Goal: Information Seeking & Learning: Learn about a topic

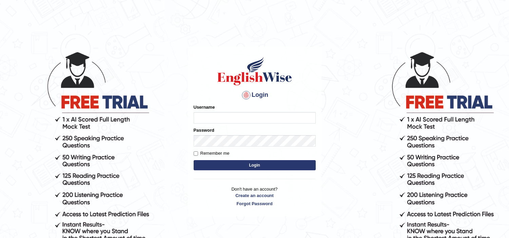
click at [204, 121] on input "Username" at bounding box center [254, 118] width 122 height 12
type input "jaspreet1991"
click at [253, 168] on button "Login" at bounding box center [254, 165] width 122 height 10
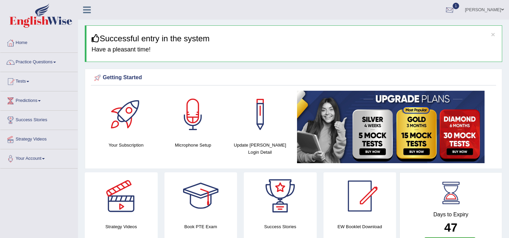
click at [454, 11] on div at bounding box center [449, 10] width 10 height 10
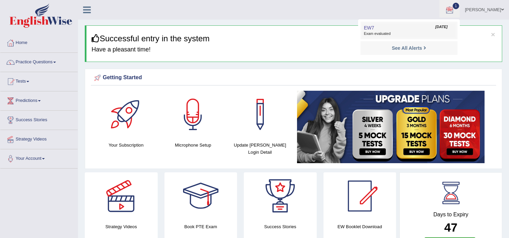
click at [401, 32] on span "Exam evaluated" at bounding box center [409, 33] width 90 height 5
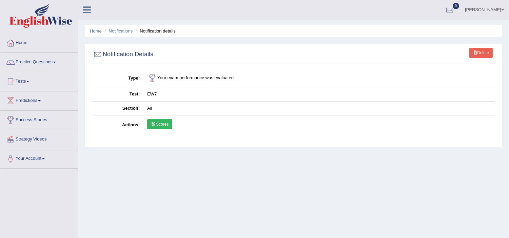
click at [158, 124] on link "Scores" at bounding box center [159, 124] width 25 height 10
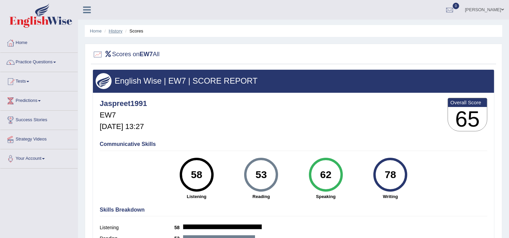
click at [117, 31] on link "History" at bounding box center [116, 30] width 14 height 5
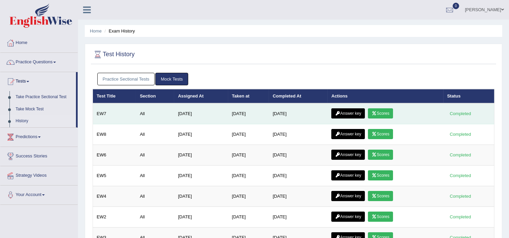
click at [352, 114] on link "Answer key" at bounding box center [348, 113] width 34 height 10
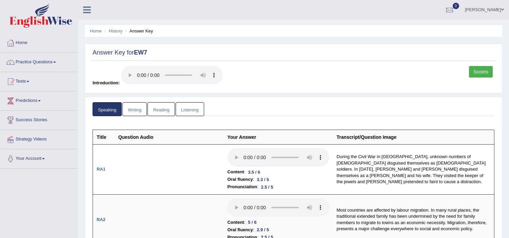
click at [479, 71] on link "Scores" at bounding box center [481, 72] width 24 height 12
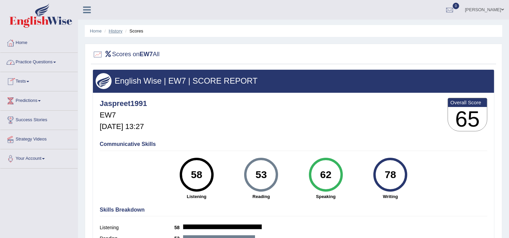
click at [112, 33] on link "History" at bounding box center [116, 30] width 14 height 5
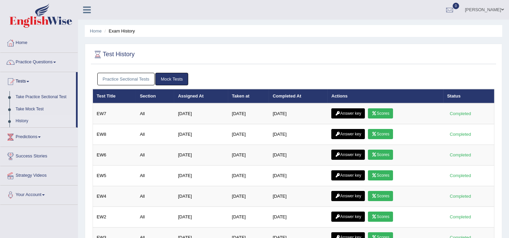
click at [131, 77] on link "Practice Sectional Tests" at bounding box center [126, 79] width 58 height 13
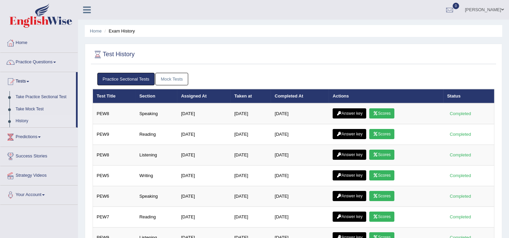
click at [167, 80] on link "Mock Tests" at bounding box center [171, 79] width 33 height 13
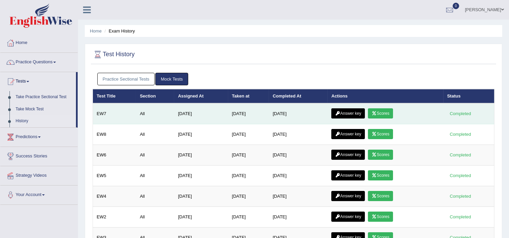
click at [352, 113] on link "Answer key" at bounding box center [348, 113] width 34 height 10
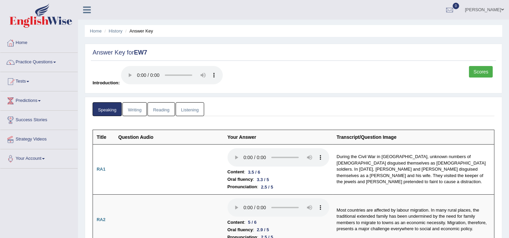
click at [135, 109] on link "Writing" at bounding box center [134, 109] width 24 height 14
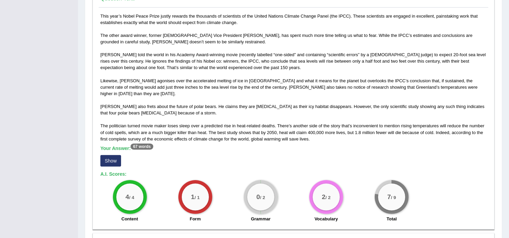
scroll to position [386, 0]
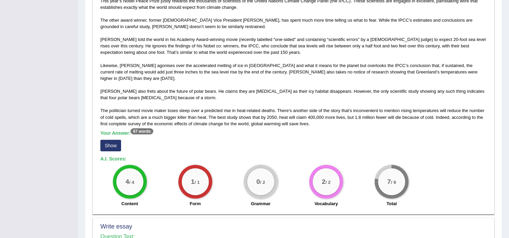
click at [108, 140] on button "Show" at bounding box center [110, 146] width 21 height 12
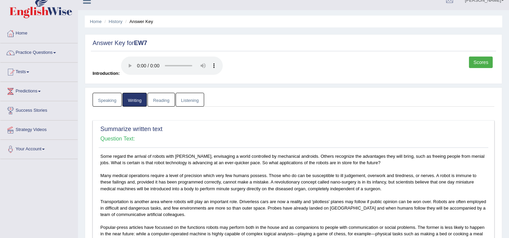
scroll to position [0, 0]
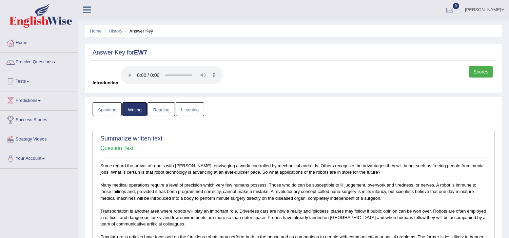
click at [157, 107] on link "Reading" at bounding box center [160, 109] width 27 height 14
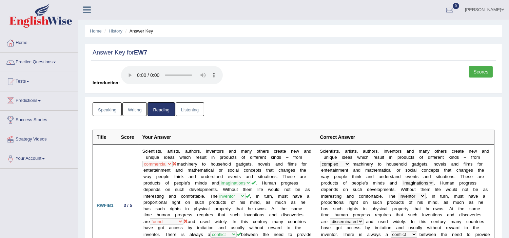
click at [195, 111] on link "Listening" at bounding box center [190, 109] width 28 height 14
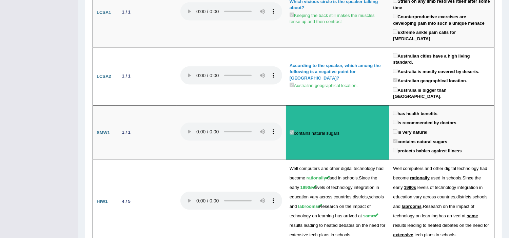
scroll to position [1339, 0]
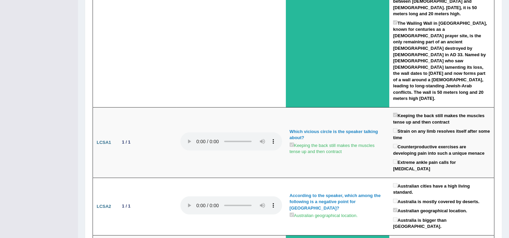
drag, startPoint x: 508, startPoint y: 2, endPoint x: 514, endPoint y: 1, distance: 5.5
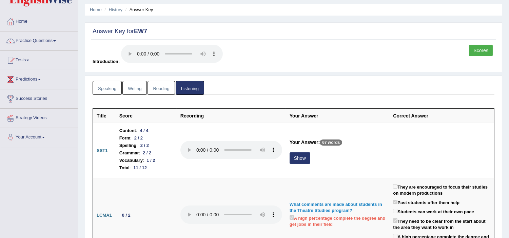
scroll to position [0, 0]
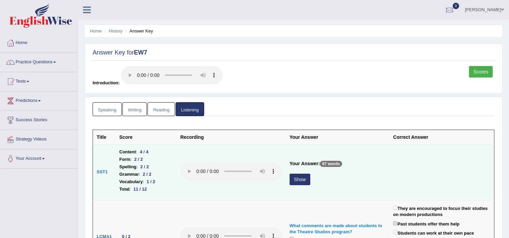
click at [296, 180] on button "Show" at bounding box center [299, 180] width 21 height 12
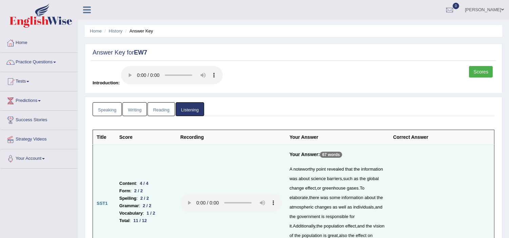
click at [481, 72] on link "Scores" at bounding box center [481, 72] width 24 height 12
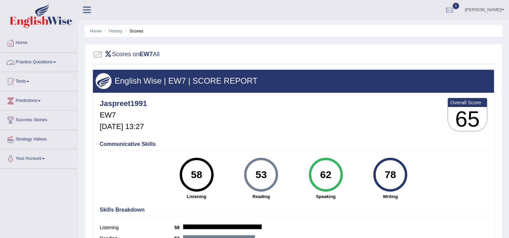
click at [50, 63] on link "Practice Questions" at bounding box center [38, 61] width 77 height 17
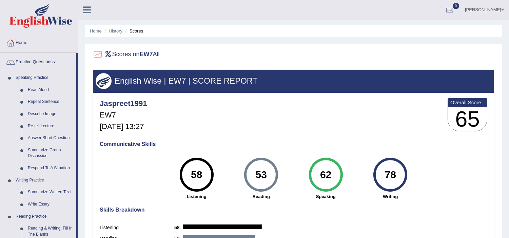
click at [25, 41] on link "Home" at bounding box center [38, 42] width 77 height 17
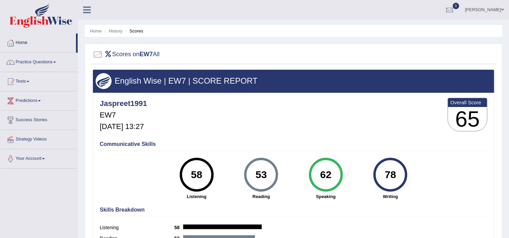
click at [25, 41] on link "Home" at bounding box center [38, 42] width 76 height 17
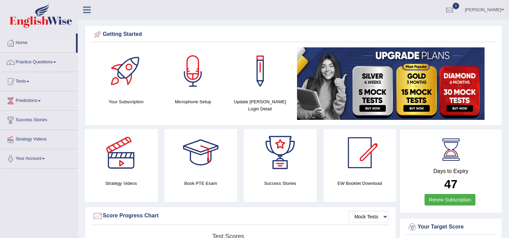
drag, startPoint x: 0, startPoint y: 0, endPoint x: 511, endPoint y: 234, distance: 561.7
click at [508, 234] on html "Toggle navigation Home Practice Questions Speaking Practice Read Aloud Repeat S…" at bounding box center [254, 119] width 509 height 238
click at [50, 60] on link "Practice Questions" at bounding box center [38, 61] width 77 height 17
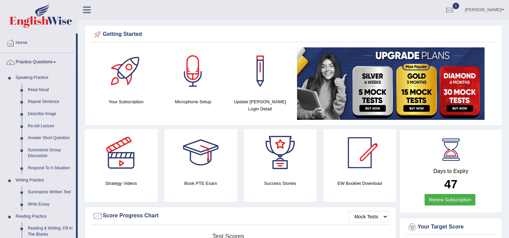
click at [45, 65] on link "Practice Questions" at bounding box center [38, 61] width 76 height 17
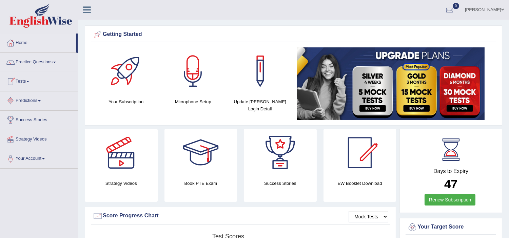
click at [27, 79] on link "Tests" at bounding box center [38, 80] width 77 height 17
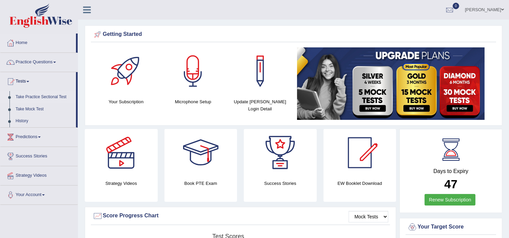
click at [38, 96] on link "Take Practice Sectional Test" at bounding box center [44, 97] width 63 height 12
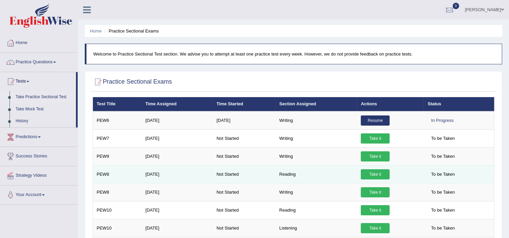
click at [371, 173] on link "Take it" at bounding box center [375, 174] width 29 height 10
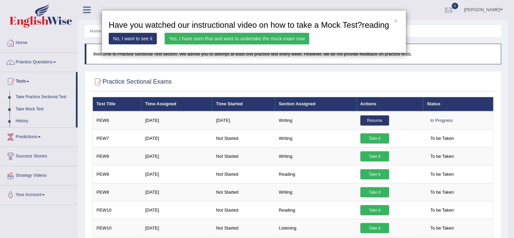
click at [233, 39] on link "Yes, I have seen that and want to undertake the mock exam now" at bounding box center [237, 39] width 145 height 12
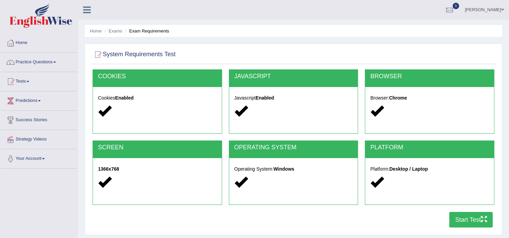
click at [461, 220] on button "Start Test" at bounding box center [470, 220] width 43 height 16
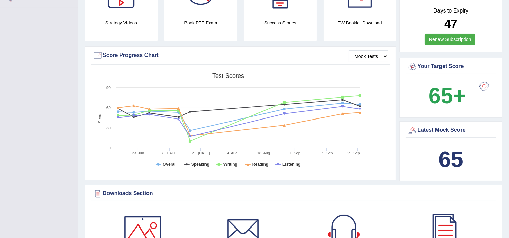
scroll to position [181, 0]
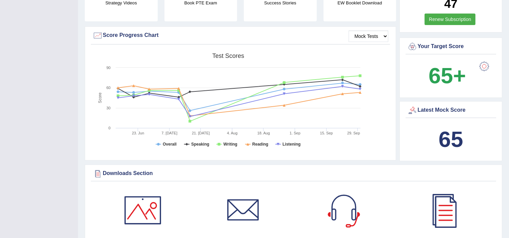
click at [382, 168] on div "Downloads Section" at bounding box center [293, 174] width 405 height 13
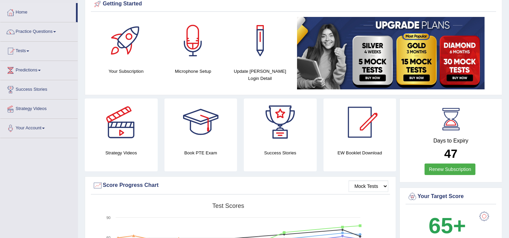
scroll to position [0, 0]
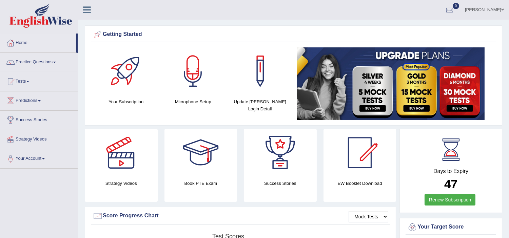
click at [508, 234] on html "Toggle navigation Home Practice Questions Speaking Practice Read Aloud Repeat S…" at bounding box center [254, 119] width 509 height 238
click at [46, 61] on link "Practice Questions" at bounding box center [38, 61] width 77 height 17
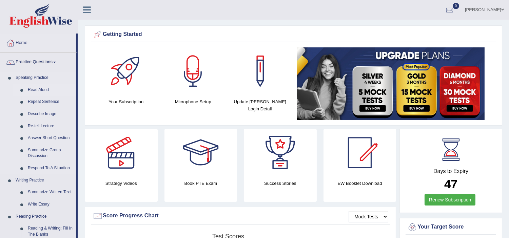
click at [43, 89] on link "Read Aloud" at bounding box center [50, 90] width 51 height 12
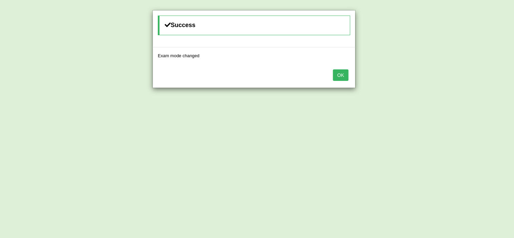
click at [342, 78] on button "OK" at bounding box center [341, 75] width 16 height 12
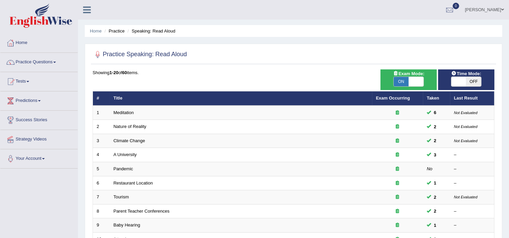
click at [466, 79] on span "OFF" at bounding box center [473, 81] width 15 height 9
checkbox input "true"
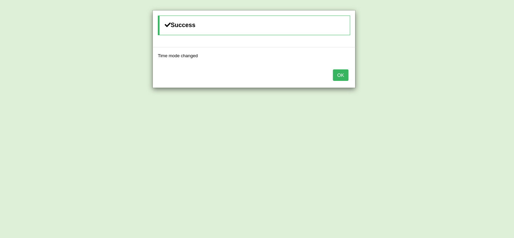
click at [340, 75] on button "OK" at bounding box center [341, 75] width 16 height 12
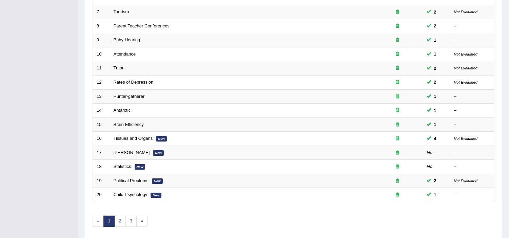
scroll to position [210, 0]
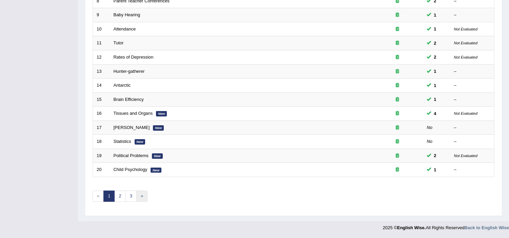
click at [141, 198] on link "»" at bounding box center [141, 196] width 11 height 11
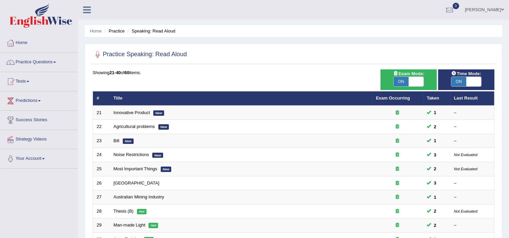
click at [404, 82] on span "ON" at bounding box center [400, 81] width 15 height 9
checkbox input "false"
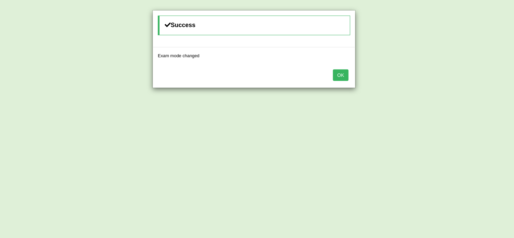
click at [341, 73] on button "OK" at bounding box center [341, 75] width 16 height 12
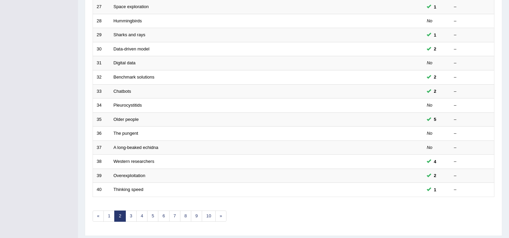
scroll to position [210, 0]
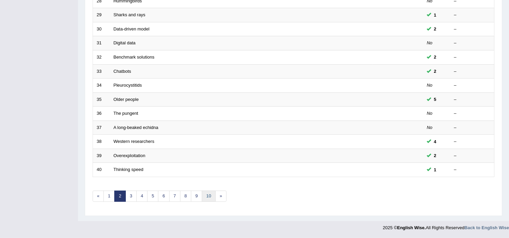
click at [211, 198] on link "10" at bounding box center [209, 196] width 14 height 11
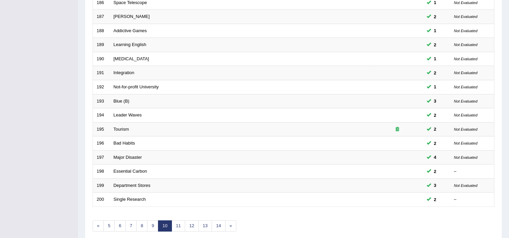
scroll to position [210, 0]
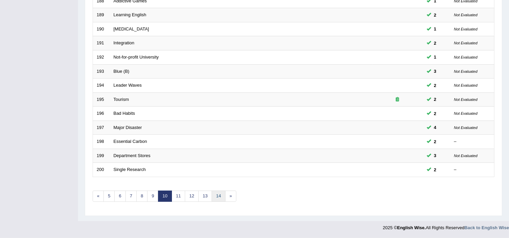
click at [221, 195] on link "14" at bounding box center [218, 196] width 14 height 11
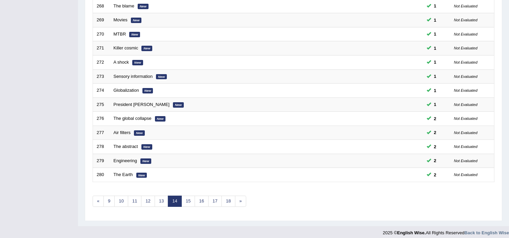
scroll to position [210, 0]
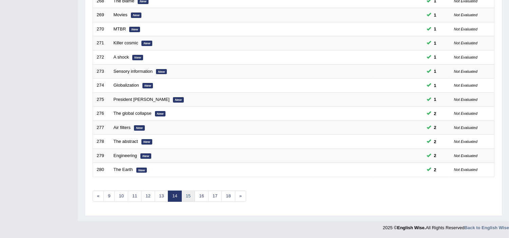
click at [190, 197] on link "15" at bounding box center [188, 196] width 14 height 11
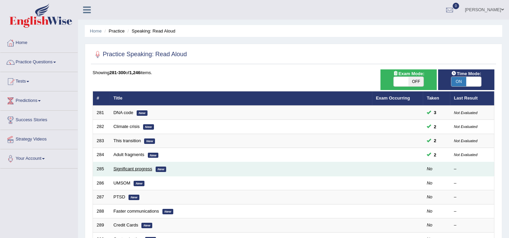
click at [138, 168] on link "Significant progress" at bounding box center [133, 168] width 39 height 5
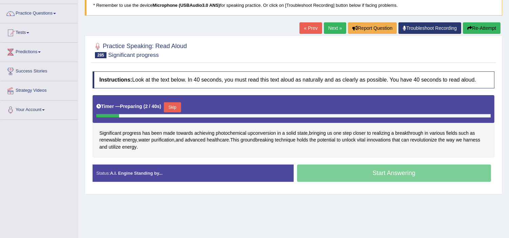
scroll to position [60, 0]
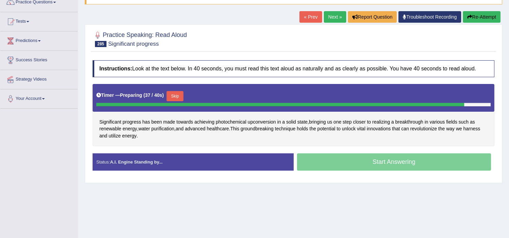
click at [483, 18] on button "Re-Attempt" at bounding box center [482, 17] width 38 height 12
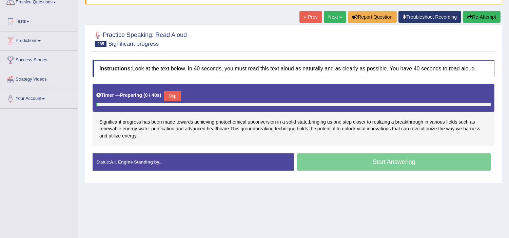
scroll to position [60, 0]
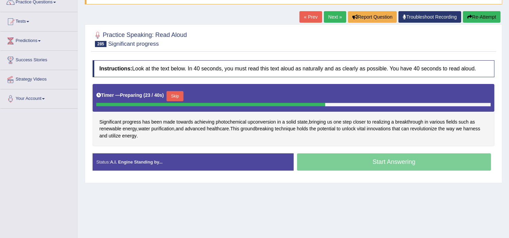
click at [176, 96] on button "Skip" at bounding box center [174, 96] width 17 height 10
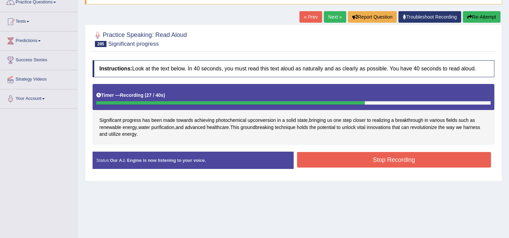
click at [312, 157] on button "Stop Recording" at bounding box center [394, 160] width 194 height 16
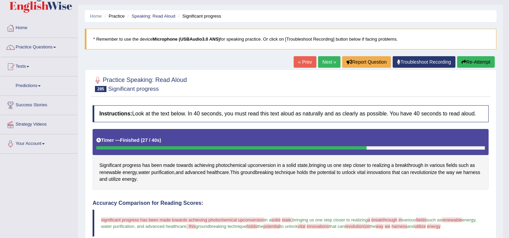
scroll to position [0, 0]
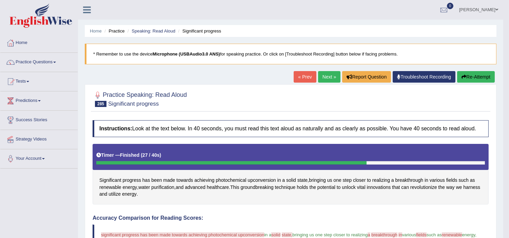
click at [467, 76] on button "Re-Attempt" at bounding box center [476, 77] width 38 height 12
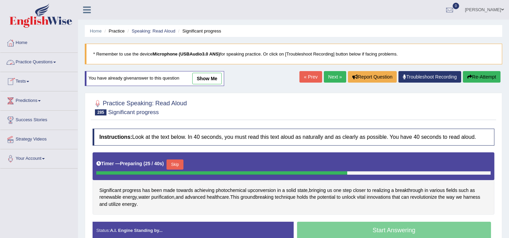
click at [35, 62] on link "Practice Questions" at bounding box center [38, 61] width 77 height 17
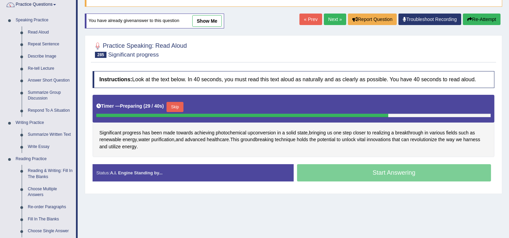
scroll to position [75, 0]
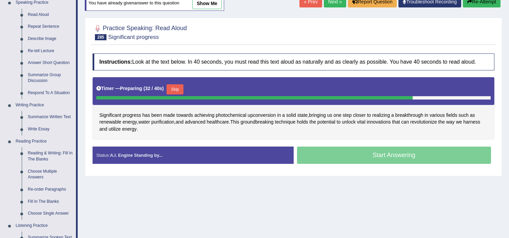
click at [180, 87] on button "Skip" at bounding box center [174, 89] width 17 height 10
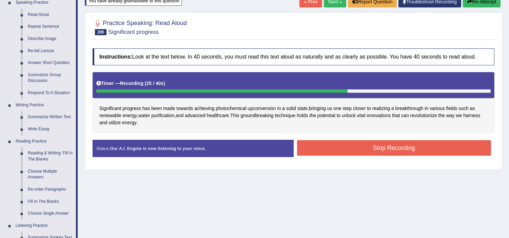
click at [308, 151] on button "Stop Recording" at bounding box center [394, 148] width 194 height 16
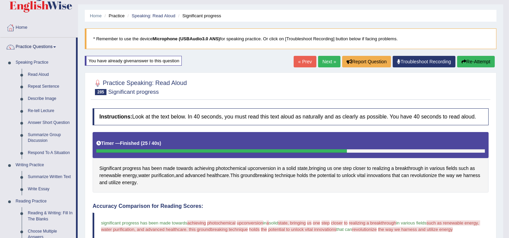
scroll to position [0, 0]
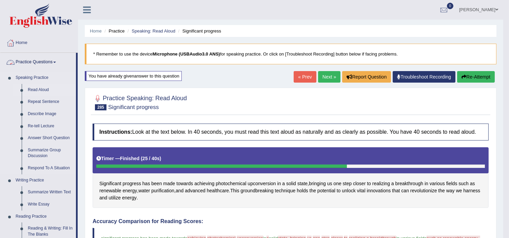
click at [39, 90] on link "Read Aloud" at bounding box center [50, 90] width 51 height 12
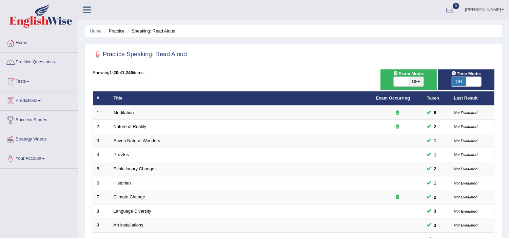
click at [462, 81] on span "ON" at bounding box center [458, 81] width 15 height 9
checkbox input "false"
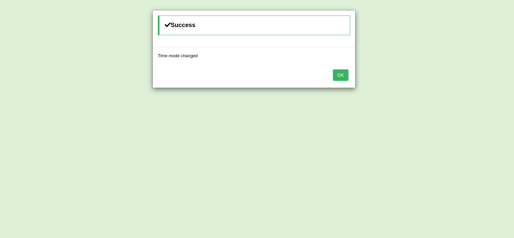
click at [339, 74] on button "OK" at bounding box center [341, 75] width 16 height 12
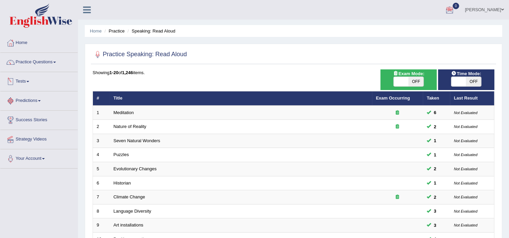
click at [25, 80] on link "Tests" at bounding box center [38, 80] width 77 height 17
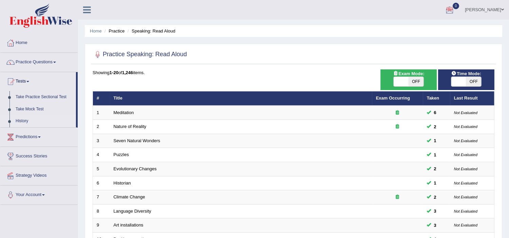
click at [23, 121] on link "History" at bounding box center [44, 121] width 63 height 12
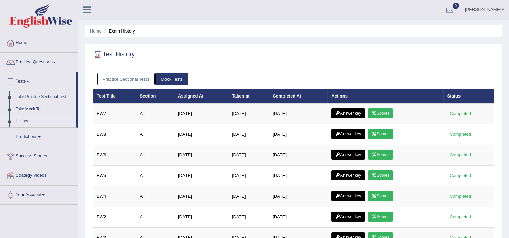
click at [125, 79] on link "Practice Sectional Tests" at bounding box center [126, 79] width 58 height 13
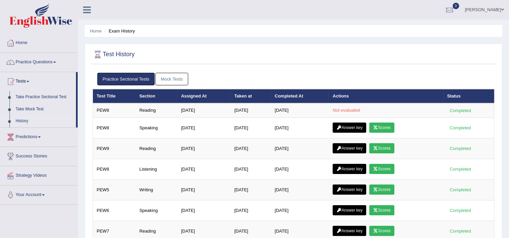
click at [177, 80] on link "Mock Tests" at bounding box center [171, 79] width 33 height 13
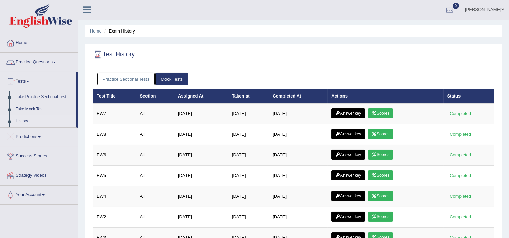
click at [45, 60] on link "Practice Questions" at bounding box center [38, 61] width 77 height 17
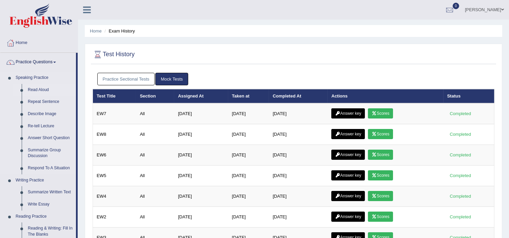
click at [35, 90] on link "Read Aloud" at bounding box center [50, 90] width 51 height 12
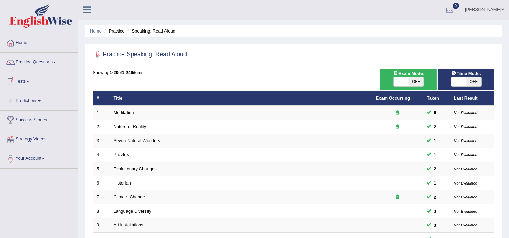
click at [35, 102] on link "Predictions" at bounding box center [38, 99] width 77 height 17
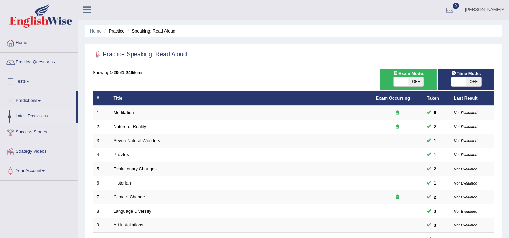
click at [33, 118] on link "Latest Predictions" at bounding box center [44, 116] width 63 height 12
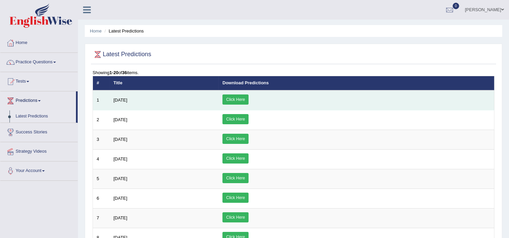
click at [248, 97] on link "Click Here" at bounding box center [235, 100] width 26 height 10
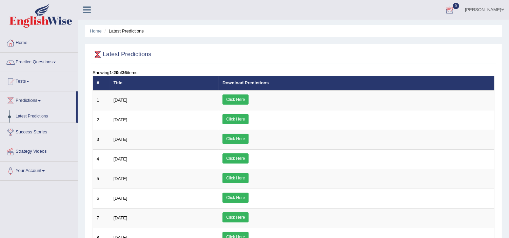
click at [454, 9] on div at bounding box center [449, 10] width 10 height 10
click at [427, 28] on link "See All Alerts" at bounding box center [409, 28] width 38 height 7
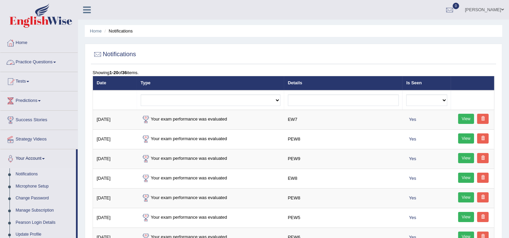
click at [43, 62] on link "Practice Questions" at bounding box center [38, 61] width 77 height 17
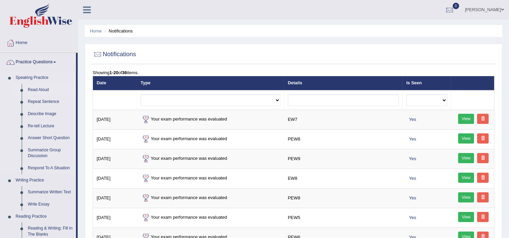
click at [38, 89] on link "Read Aloud" at bounding box center [50, 90] width 51 height 12
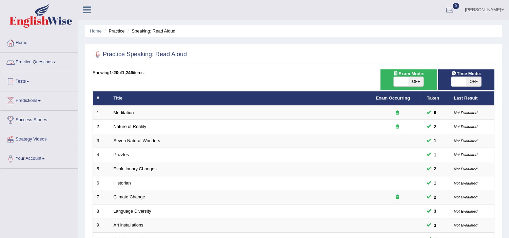
click at [54, 61] on link "Practice Questions" at bounding box center [38, 61] width 77 height 17
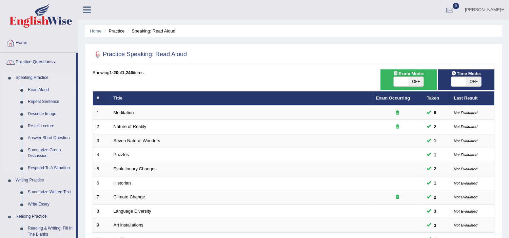
click at [41, 90] on link "Read Aloud" at bounding box center [50, 90] width 51 height 12
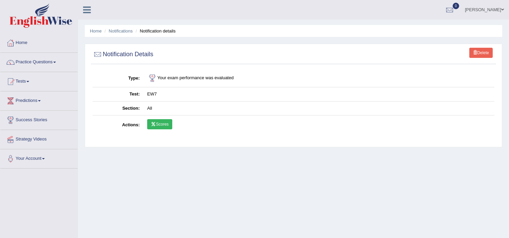
click at [160, 125] on link "Scores" at bounding box center [159, 124] width 25 height 10
click at [501, 9] on span at bounding box center [502, 9] width 3 height 4
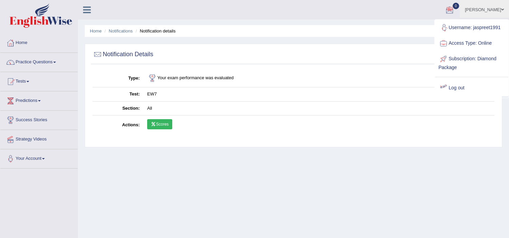
click at [461, 88] on link "Log out" at bounding box center [471, 88] width 73 height 16
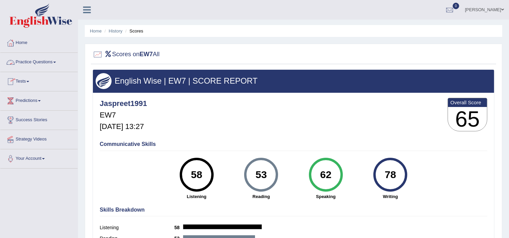
click at [30, 63] on link "Practice Questions" at bounding box center [38, 61] width 77 height 17
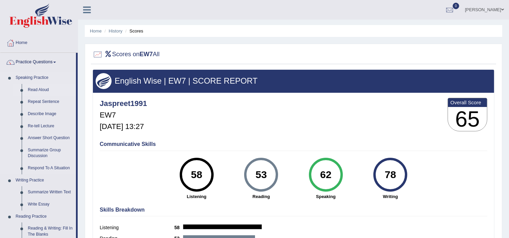
click at [39, 91] on link "Read Aloud" at bounding box center [50, 90] width 51 height 12
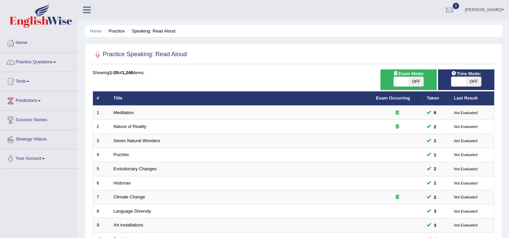
click at [29, 80] on link "Tests" at bounding box center [38, 80] width 77 height 17
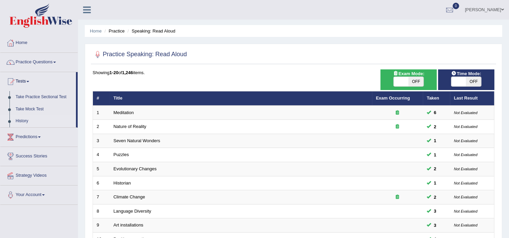
click at [21, 123] on link "History" at bounding box center [44, 121] width 63 height 12
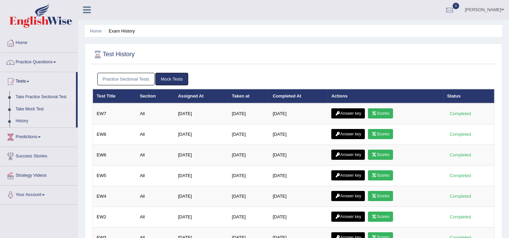
click at [36, 96] on link "Take Practice Sectional Test" at bounding box center [44, 97] width 63 height 12
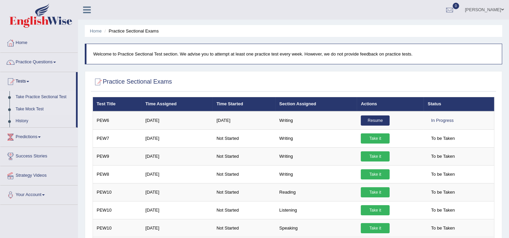
click at [32, 110] on link "Take Mock Test" at bounding box center [44, 109] width 63 height 12
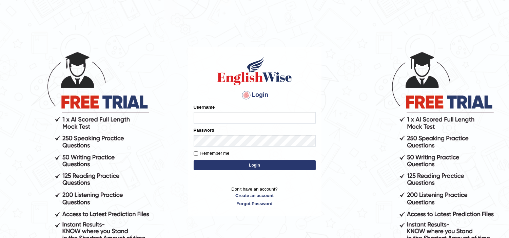
click at [214, 119] on input "Username" at bounding box center [254, 118] width 122 height 12
type input "jaspreet1991"
click at [246, 164] on button "Login" at bounding box center [254, 165] width 122 height 10
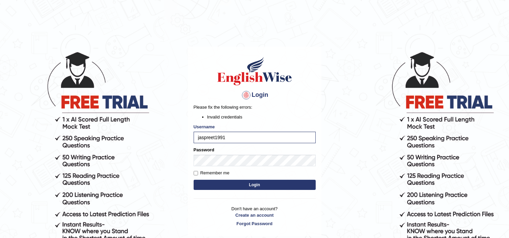
click at [247, 187] on button "Login" at bounding box center [254, 185] width 122 height 10
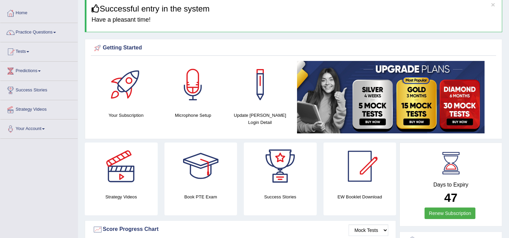
scroll to position [5, 0]
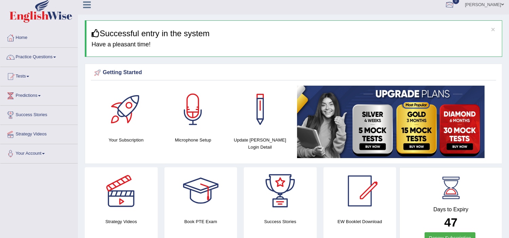
click at [454, 1] on div at bounding box center [449, 5] width 10 height 10
click at [44, 56] on link "Practice Questions" at bounding box center [38, 56] width 77 height 17
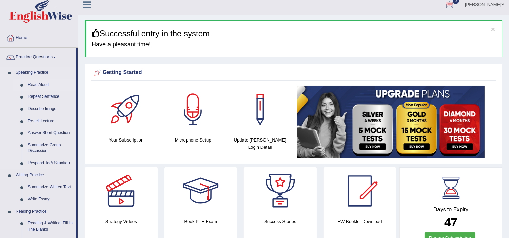
click at [39, 84] on link "Read Aloud" at bounding box center [50, 85] width 51 height 12
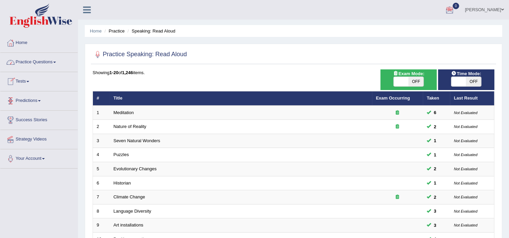
click at [22, 83] on link "Tests" at bounding box center [38, 80] width 77 height 17
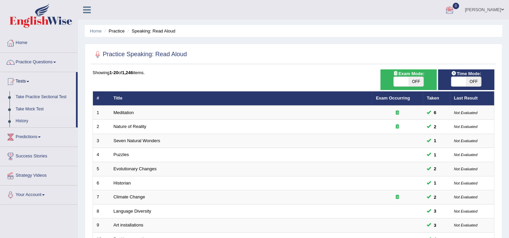
click at [29, 108] on link "Take Mock Test" at bounding box center [44, 109] width 63 height 12
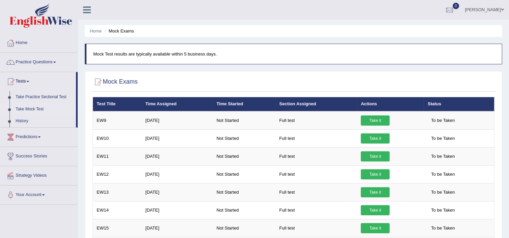
click at [29, 108] on link "Take Mock Test" at bounding box center [44, 109] width 63 height 12
click at [39, 61] on link "Practice Questions" at bounding box center [38, 61] width 77 height 17
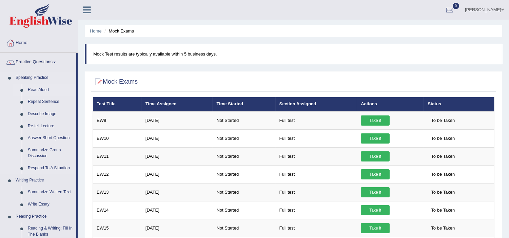
click at [33, 88] on link "Read Aloud" at bounding box center [50, 90] width 51 height 12
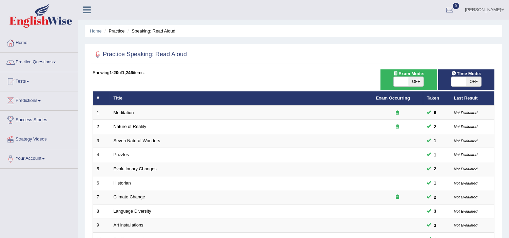
click at [500, 6] on link "jaspreet kaur" at bounding box center [483, 9] width 49 height 18
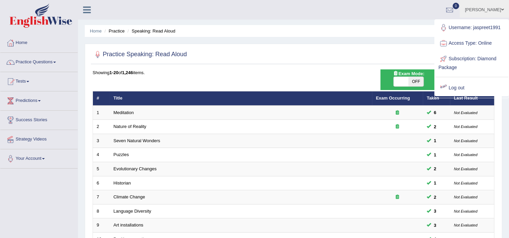
click at [458, 88] on link "Log out" at bounding box center [471, 88] width 73 height 16
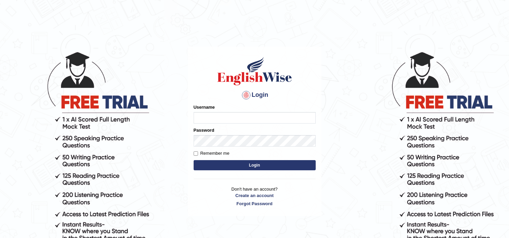
click at [201, 118] on input "Username" at bounding box center [254, 118] width 122 height 12
type input "jaspreet1991"
click at [250, 164] on button "Login" at bounding box center [254, 165] width 122 height 10
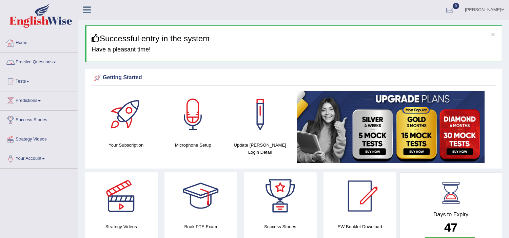
click at [45, 59] on link "Practice Questions" at bounding box center [38, 61] width 77 height 17
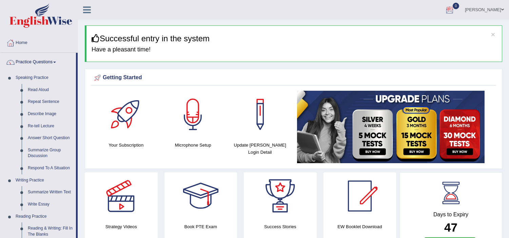
click at [454, 9] on div at bounding box center [449, 10] width 10 height 10
click at [422, 30] on strong "See All Alerts" at bounding box center [406, 28] width 30 height 5
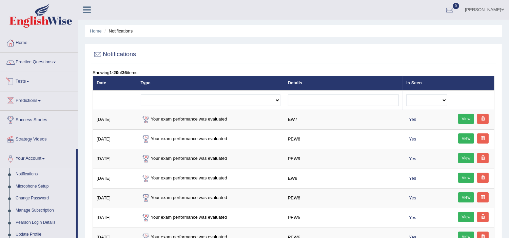
click at [22, 81] on link "Tests" at bounding box center [38, 80] width 77 height 17
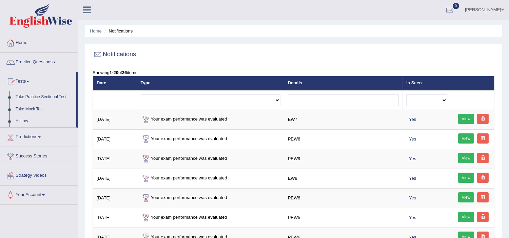
click at [22, 81] on link "Tests" at bounding box center [38, 80] width 76 height 17
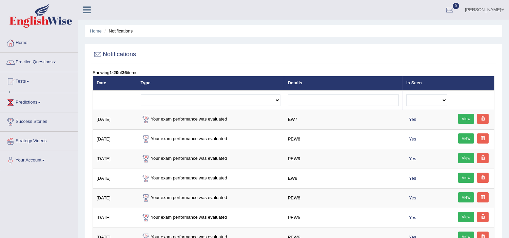
click at [22, 81] on link "Tests" at bounding box center [38, 80] width 77 height 17
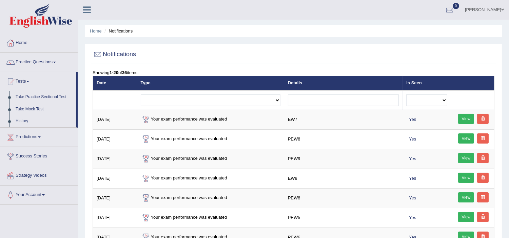
click at [22, 81] on link "Tests" at bounding box center [38, 80] width 76 height 17
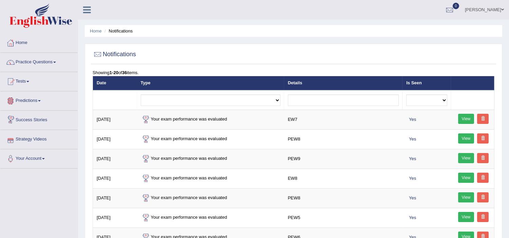
click at [41, 119] on link "Success Stories" at bounding box center [38, 119] width 77 height 17
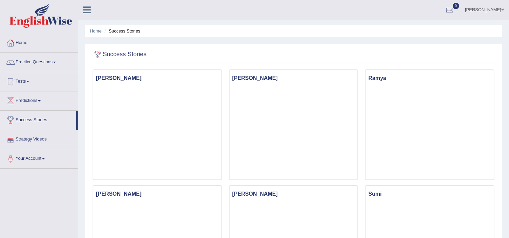
click at [40, 141] on link "Strategy Videos" at bounding box center [38, 138] width 77 height 17
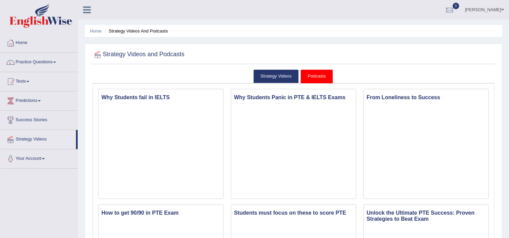
click at [43, 157] on link "Your Account" at bounding box center [38, 157] width 77 height 17
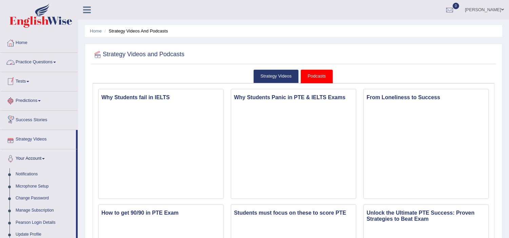
click at [49, 56] on link "Practice Questions" at bounding box center [38, 61] width 77 height 17
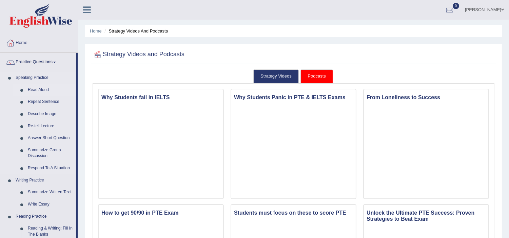
click at [38, 89] on link "Read Aloud" at bounding box center [50, 90] width 51 height 12
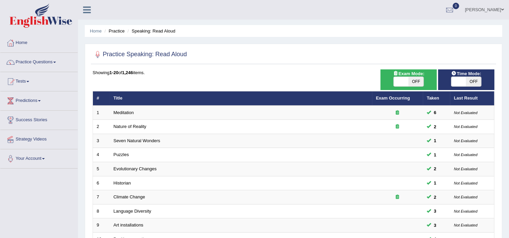
click at [25, 79] on link "Tests" at bounding box center [38, 80] width 77 height 17
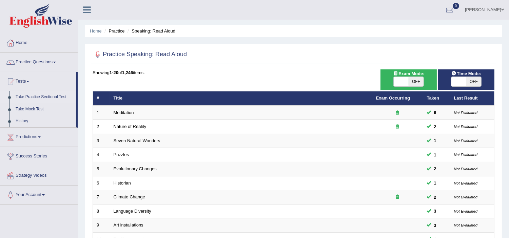
click at [36, 97] on link "Take Practice Sectional Test" at bounding box center [44, 97] width 63 height 12
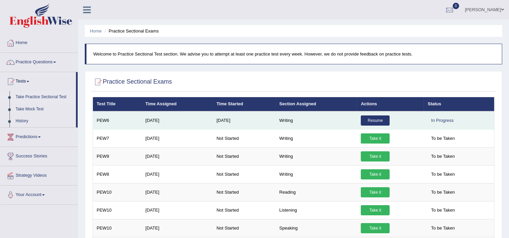
click at [376, 118] on link "Resume" at bounding box center [375, 121] width 29 height 10
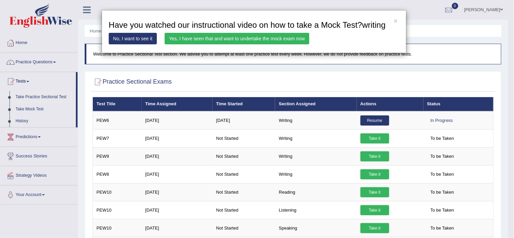
click at [288, 36] on link "Yes, I have seen that and want to undertake the mock exam now" at bounding box center [237, 39] width 145 height 12
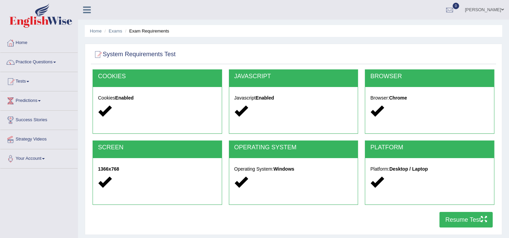
click at [456, 220] on button "Resume Test" at bounding box center [465, 220] width 53 height 16
click at [46, 63] on link "Practice Questions" at bounding box center [38, 61] width 77 height 17
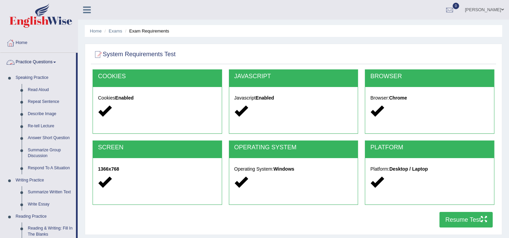
click at [43, 60] on link "Practice Questions" at bounding box center [38, 61] width 76 height 17
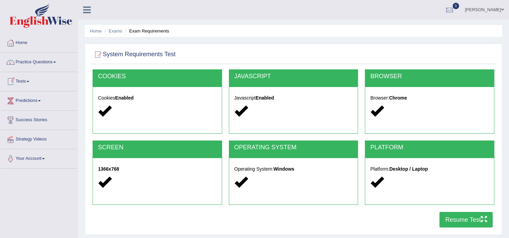
click at [26, 83] on link "Tests" at bounding box center [38, 80] width 77 height 17
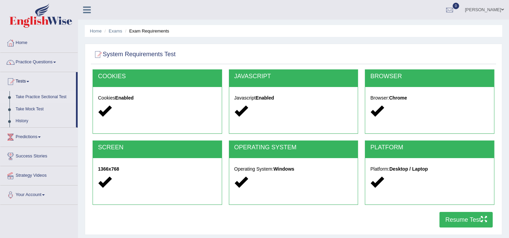
click at [26, 97] on link "Take Practice Sectional Test" at bounding box center [44, 97] width 63 height 12
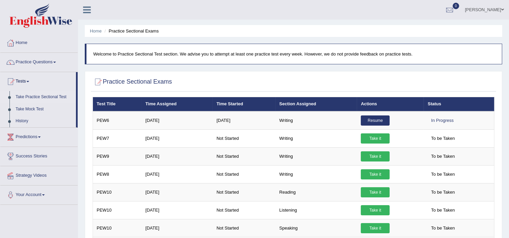
click at [507, 235] on div "Home Practice Sectional Exams Welcome to Practice Sectional Test section. We ad…" at bounding box center [293, 172] width 431 height 345
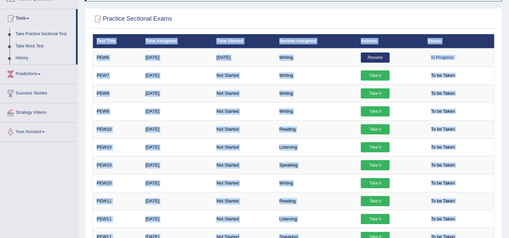
drag, startPoint x: 507, startPoint y: 235, endPoint x: 511, endPoint y: 235, distance: 3.7
click at [508, 175] on html "Toggle navigation Home Practice Questions Speaking Practice Read Aloud Repeat S…" at bounding box center [254, 56] width 509 height 238
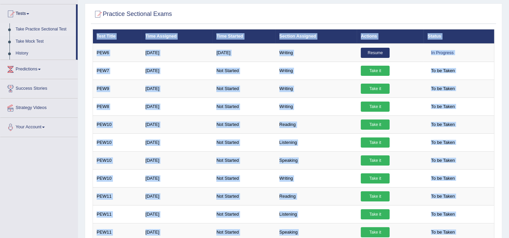
scroll to position [83, 0]
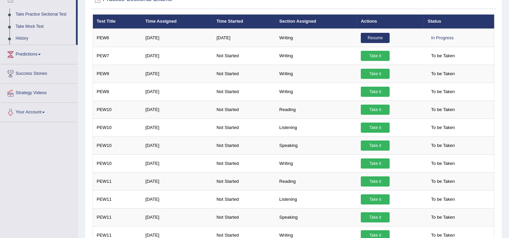
click at [499, 187] on div "Practice Sectional Exams × Have you watched our instructional video on how to t…" at bounding box center [293, 122] width 417 height 269
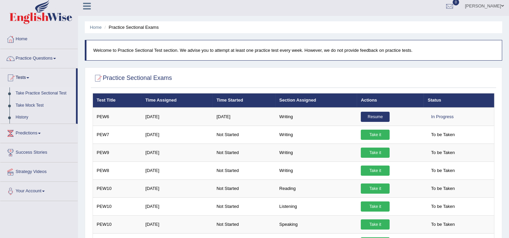
scroll to position [0, 0]
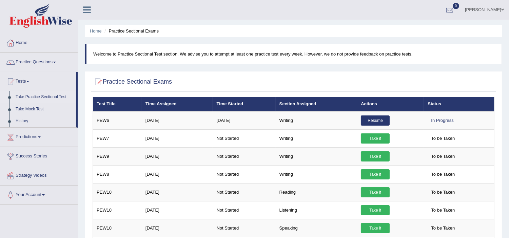
click at [454, 7] on div at bounding box center [449, 10] width 10 height 10
click at [46, 60] on link "Practice Questions" at bounding box center [38, 61] width 77 height 17
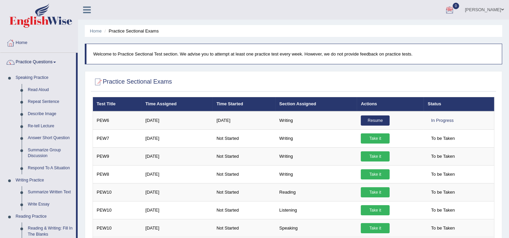
click at [46, 60] on link "Practice Questions" at bounding box center [38, 61] width 76 height 17
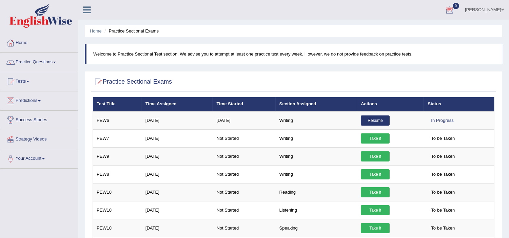
click at [454, 7] on div at bounding box center [449, 10] width 10 height 10
click at [454, 11] on div at bounding box center [449, 10] width 10 height 10
click at [426, 27] on icon at bounding box center [424, 28] width 3 height 5
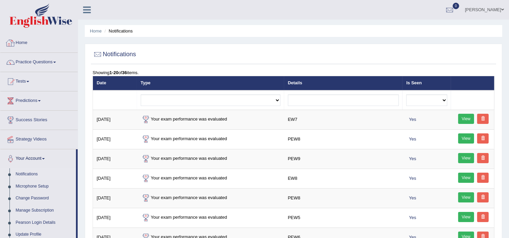
click at [24, 42] on link "Home" at bounding box center [38, 42] width 77 height 17
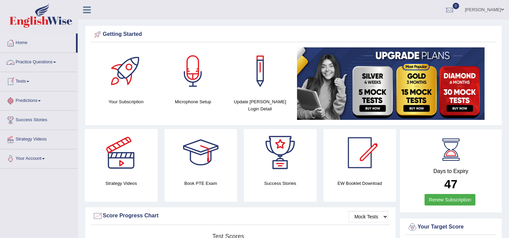
click at [49, 61] on link "Practice Questions" at bounding box center [38, 61] width 77 height 17
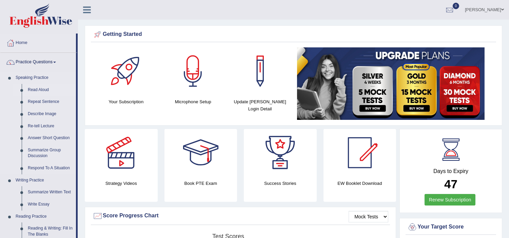
click at [41, 92] on link "Read Aloud" at bounding box center [50, 90] width 51 height 12
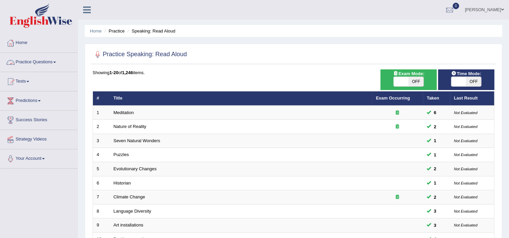
click at [43, 62] on link "Practice Questions" at bounding box center [38, 61] width 77 height 17
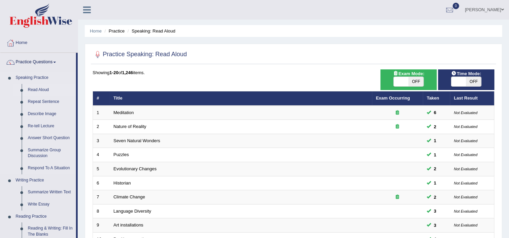
click at [39, 90] on link "Read Aloud" at bounding box center [50, 90] width 51 height 12
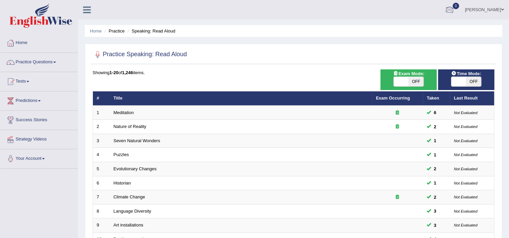
click at [454, 11] on div at bounding box center [449, 10] width 10 height 10
click at [422, 28] on strong "See All Alerts" at bounding box center [406, 28] width 30 height 5
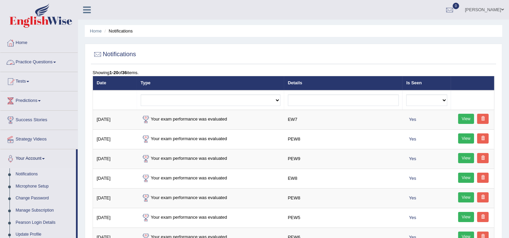
click at [55, 61] on link "Practice Questions" at bounding box center [38, 61] width 77 height 17
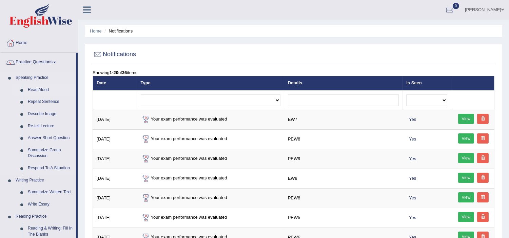
click at [45, 88] on link "Read Aloud" at bounding box center [50, 90] width 51 height 12
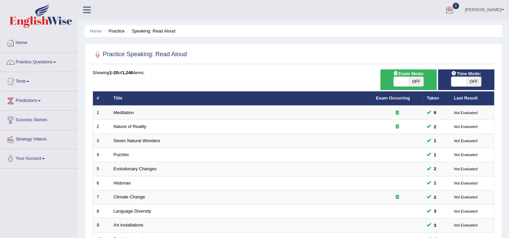
click at [454, 11] on div at bounding box center [449, 10] width 10 height 10
click at [426, 26] on icon at bounding box center [424, 28] width 3 height 5
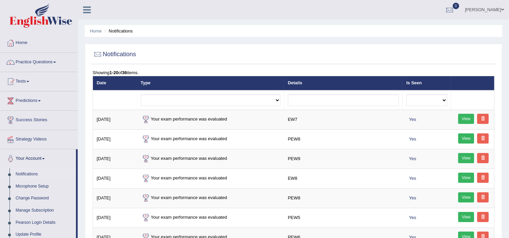
click at [45, 63] on link "Practice Questions" at bounding box center [38, 61] width 77 height 17
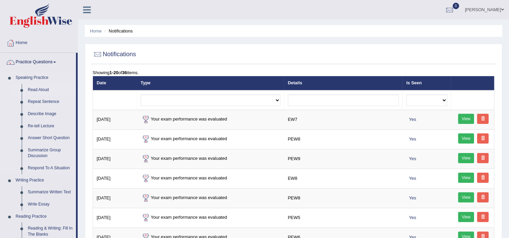
click at [35, 91] on link "Read Aloud" at bounding box center [50, 90] width 51 height 12
